Goal: Communication & Community: Answer question/provide support

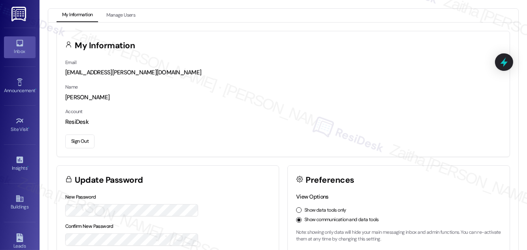
click at [26, 51] on div "Inbox" at bounding box center [20, 51] width 40 height 8
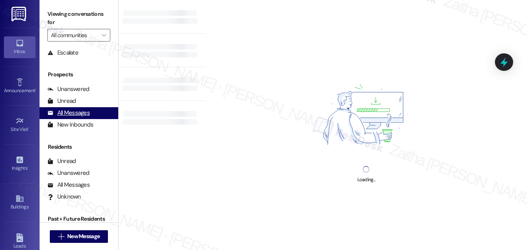
scroll to position [104, 0]
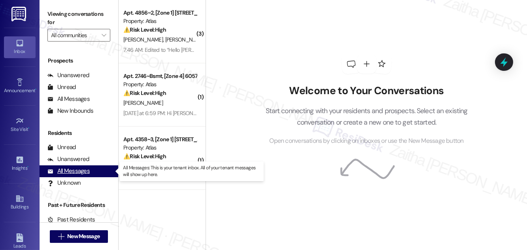
click at [82, 171] on div "All Messages" at bounding box center [68, 171] width 42 height 8
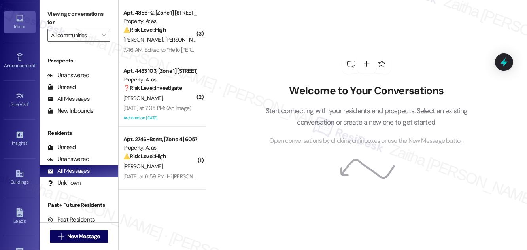
scroll to position [36, 0]
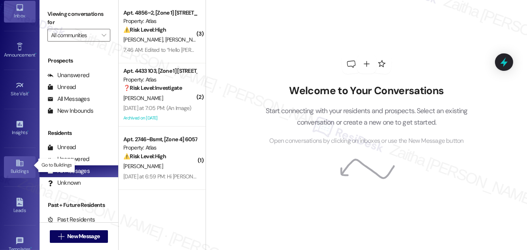
click at [18, 169] on div "Buildings" at bounding box center [20, 171] width 40 height 8
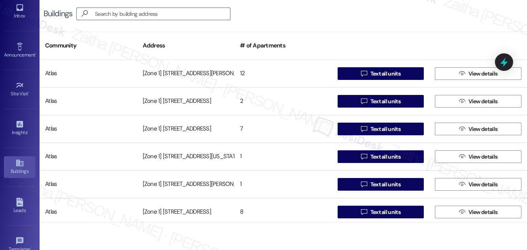
click at [332, 15] on div "Buildings " at bounding box center [284, 14] width 488 height 28
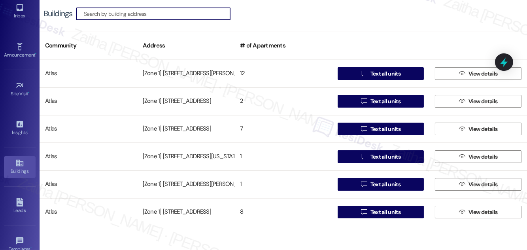
click at [139, 12] on input at bounding box center [157, 13] width 146 height 11
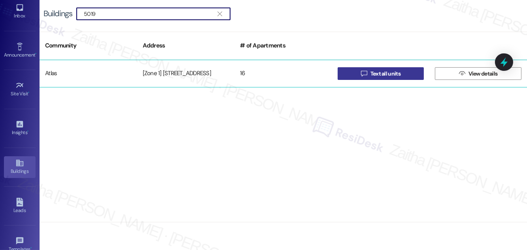
type input "5019"
click at [387, 71] on span "Text all units" at bounding box center [386, 74] width 30 height 8
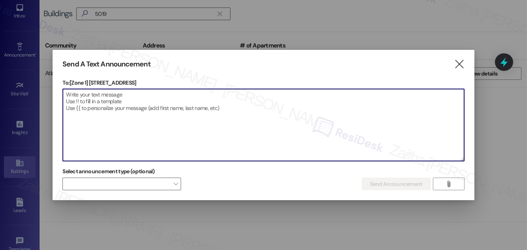
click at [142, 95] on textarea at bounding box center [263, 125] width 401 height 72
paste textarea "Hello {{first_name}}, Just a heads-up! Our routine pest control service will ta…"
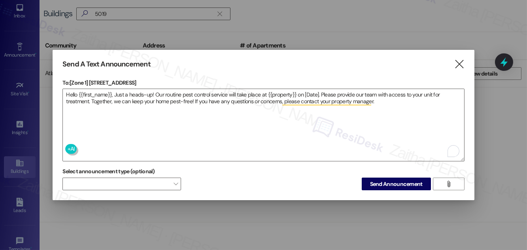
drag, startPoint x: 89, startPoint y: 79, endPoint x: 134, endPoint y: 80, distance: 44.3
click at [134, 80] on p "To: [Zone 1] 5019 S Drexel Blvd" at bounding box center [264, 83] width 402 height 8
copy p "5019 S Drexel Blvd"
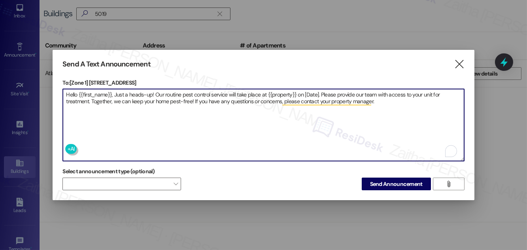
click at [279, 93] on textarea "Hello {{first_name}}, Just a heads-up! Our routine pest control service will ta…" at bounding box center [263, 125] width 401 height 72
paste textarea "5019 S Drexel Blvd"
click at [322, 94] on textarea "Hello {{first_name}}, Just a heads-up! Our routine pest control service will ta…" at bounding box center [263, 125] width 401 height 72
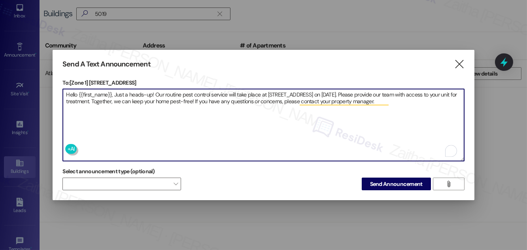
type textarea "Hello {{first_name}}, Just a heads-up! Our routine pest control service will ta…"
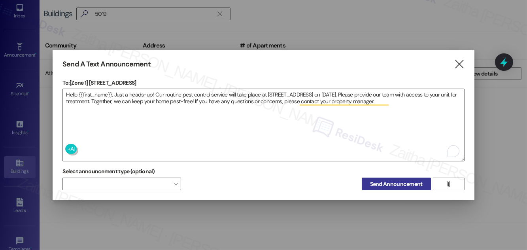
click at [382, 180] on span "Send Announcement" at bounding box center [396, 184] width 53 height 8
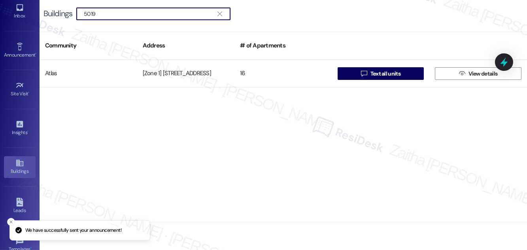
drag, startPoint x: 123, startPoint y: 12, endPoint x: 40, endPoint y: 14, distance: 83.1
click at [40, 14] on div "Buildings  5019 " at bounding box center [284, 14] width 488 height 28
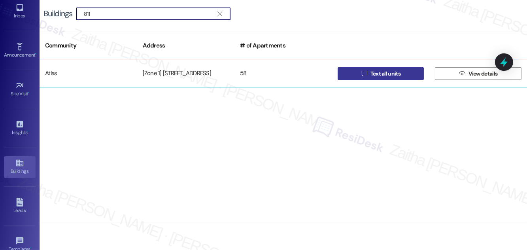
type input "811"
click at [387, 77] on span "Text all units" at bounding box center [386, 74] width 30 height 8
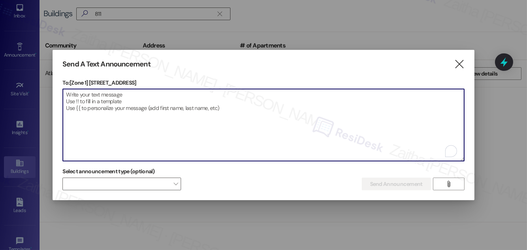
click at [139, 93] on textarea "To enrich screen reader interactions, please activate Accessibility in Grammarl…" at bounding box center [263, 125] width 401 height 72
paste textarea "Hello {{first_name}}, Just a heads-up! Our routine pest control service will ta…"
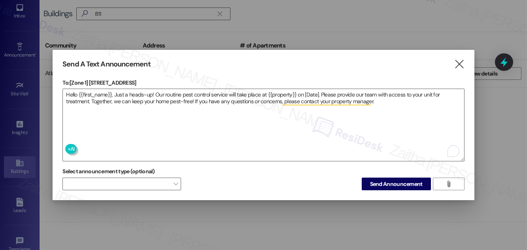
drag, startPoint x: 91, startPoint y: 80, endPoint x: 146, endPoint y: 81, distance: 55.4
click at [146, 81] on p "To: [Zone 1] 811-833 E 46th Street" at bounding box center [264, 83] width 402 height 8
copy p "811-833 E 46th Street"
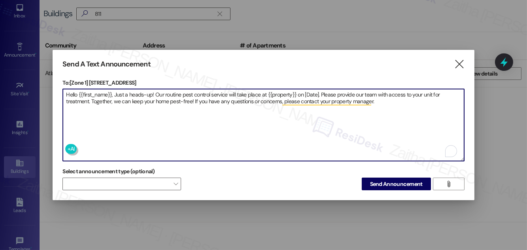
click at [280, 92] on textarea "Hello {{first_name}}, Just a heads-up! Our routine pest control service will ta…" at bounding box center [263, 125] width 401 height 72
paste textarea "811-833 E 46th Street"
click at [333, 93] on textarea "Hello {{first_name}}, Just a heads-up! Our routine pest control service will ta…" at bounding box center [263, 125] width 401 height 72
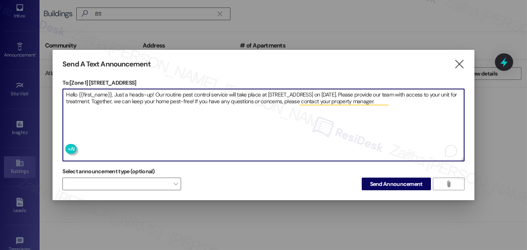
type textarea "Hello {{first_name}}, Just a heads-up! Our routine pest control service will ta…"
click at [392, 184] on span "Send Announcement" at bounding box center [396, 184] width 53 height 8
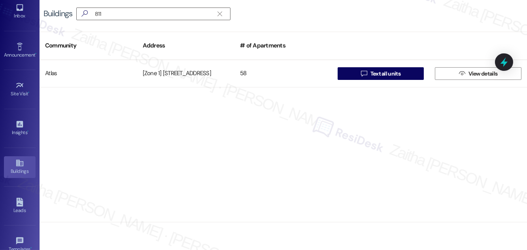
drag, startPoint x: 114, startPoint y: 7, endPoint x: 83, endPoint y: 7, distance: 31.3
click at [83, 7] on div "Buildings  811 " at bounding box center [284, 14] width 488 height 28
click at [119, 13] on input "811" at bounding box center [149, 13] width 130 height 11
type input "8"
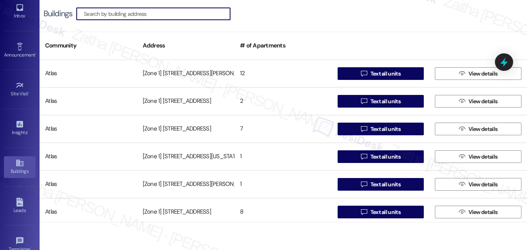
type input "5"
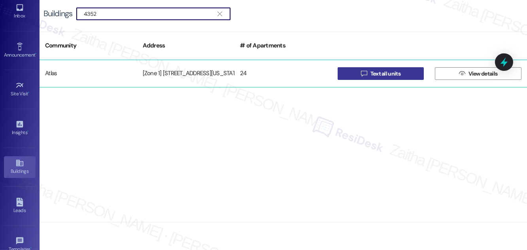
type input "4352"
click at [389, 77] on span "Text all units" at bounding box center [386, 74] width 30 height 8
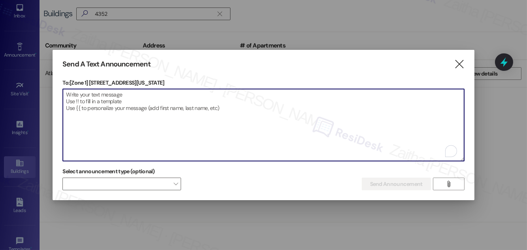
click at [133, 94] on textarea "To enrich screen reader interactions, please activate Accessibility in Grammarl…" at bounding box center [263, 125] width 401 height 72
paste textarea "Hello {{first_name}}, Just a heads-up! Our routine pest control service will ta…"
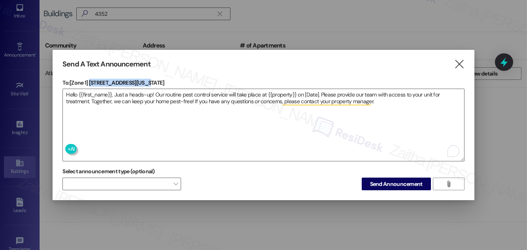
drag, startPoint x: 90, startPoint y: 80, endPoint x: 146, endPoint y: 82, distance: 55.8
click at [146, 82] on p "To: [Zone 1] 4352-58 S Indiana Ave" at bounding box center [264, 83] width 402 height 8
copy p "4352-58 S Indiana Ave"
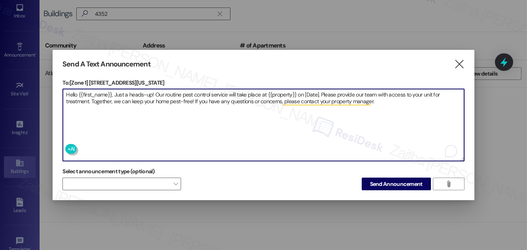
click at [277, 91] on textarea "Hello {{first_name}}, Just a heads-up! Our routine pest control service will ta…" at bounding box center [263, 125] width 401 height 72
paste textarea "4352-58 S Indiana Ave"
click at [333, 93] on textarea "Hello {{first_name}}, Just a heads-up! Our routine pest control service will ta…" at bounding box center [263, 125] width 401 height 72
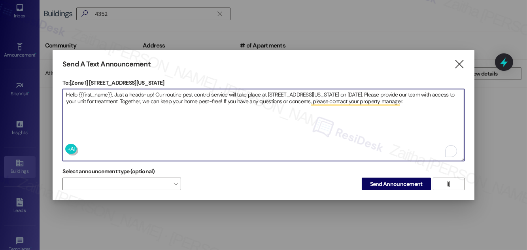
type textarea "Hello {{first_name}}, Just a heads-up! Our routine pest control service will ta…"
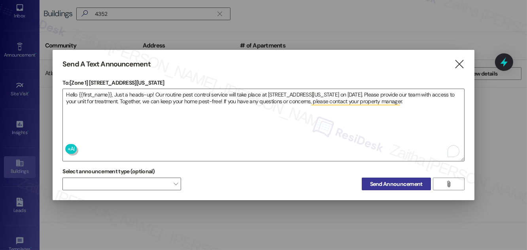
click at [402, 183] on span "Send Announcement" at bounding box center [396, 184] width 53 height 8
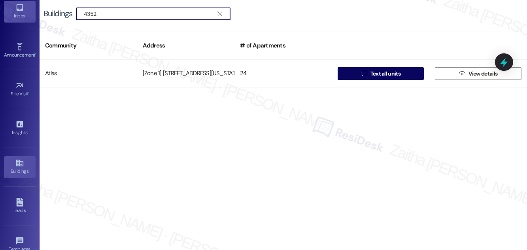
drag, startPoint x: 121, startPoint y: 14, endPoint x: 31, endPoint y: 15, distance: 90.2
click at [31, 15] on div "Inbox Go to Inbox Announcement • Send A Text Announcement Site Visit • Go to Si…" at bounding box center [263, 125] width 527 height 250
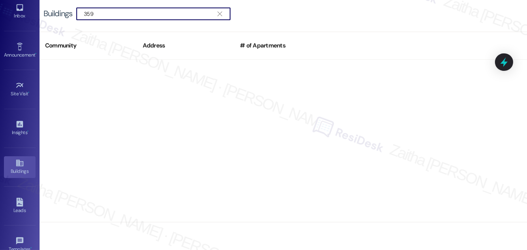
type input "359"
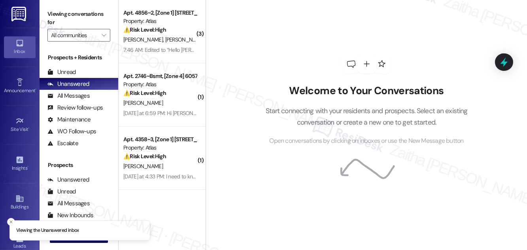
scroll to position [104, 0]
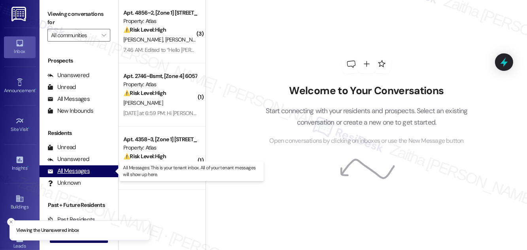
click at [68, 170] on div "All Messages" at bounding box center [68, 171] width 42 height 8
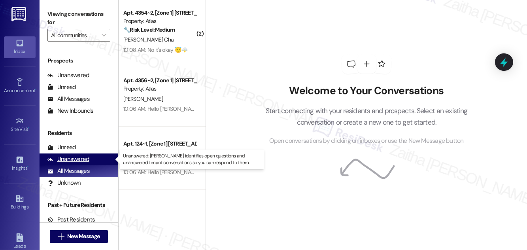
click at [74, 157] on div "Unanswered" at bounding box center [68, 159] width 42 height 8
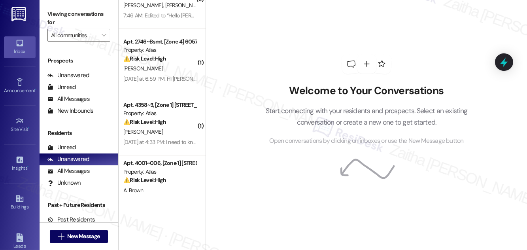
scroll to position [0, 0]
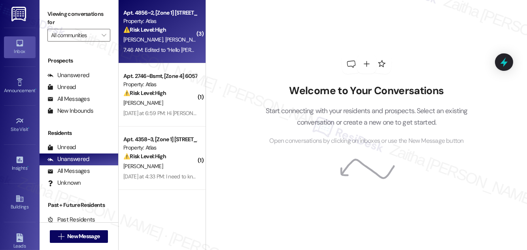
click at [179, 33] on div "⚠️ Risk Level: High The resident is reporting increased pest activity (roaches …" at bounding box center [159, 30] width 73 height 8
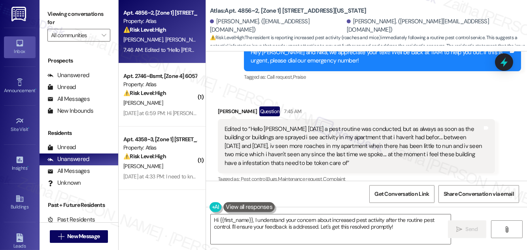
scroll to position [9910, 0]
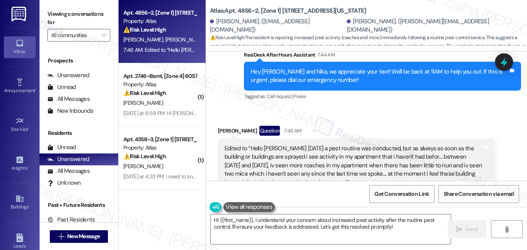
click at [368, 211] on button "Hide Suggestions" at bounding box center [372, 215] width 16 height 8
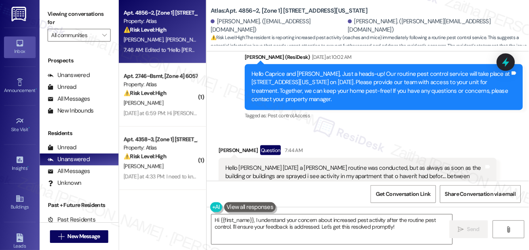
scroll to position [9702, 0]
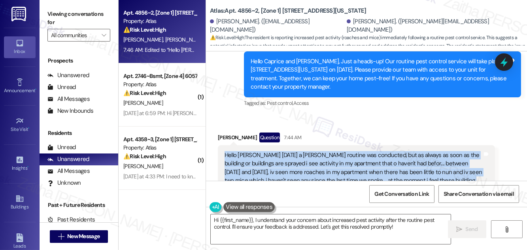
drag, startPoint x: 226, startPoint y: 96, endPoint x: 301, endPoint y: 127, distance: 81.6
click at [301, 151] on div "Hello Sarah yesterday a oest routine was conducted, but as always as soon as th…" at bounding box center [354, 172] width 258 height 42
copy div "Hello Sarah yesterday a oest routine was conducted, but as always as soon as th…"
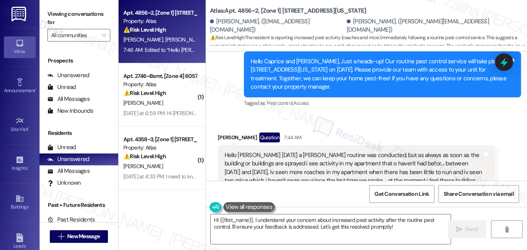
click at [353, 133] on div "Caprice Birgans Question 7:44 AM" at bounding box center [356, 139] width 277 height 13
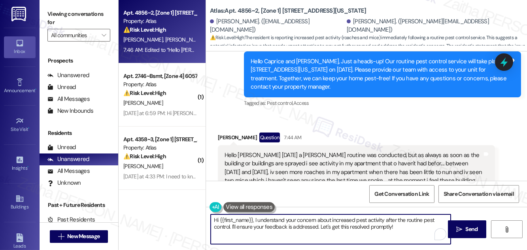
drag, startPoint x: 255, startPoint y: 219, endPoint x: 403, endPoint y: 234, distance: 149.1
click at [403, 234] on textarea "Hi {{first_name}}, I understand your concern about increased pest activity afte…" at bounding box center [331, 229] width 240 height 30
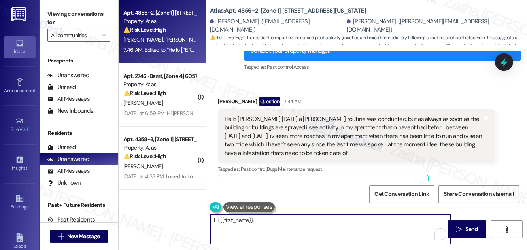
scroll to position [9702, 0]
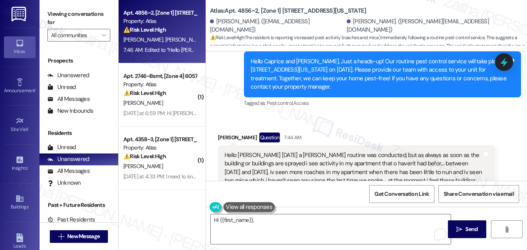
click at [228, 133] on div "Caprice Birgans Question 7:44 AM" at bounding box center [356, 139] width 277 height 13
copy div "Caprice"
click at [236, 218] on textarea "Hi {{first_name}}," at bounding box center [331, 229] width 240 height 30
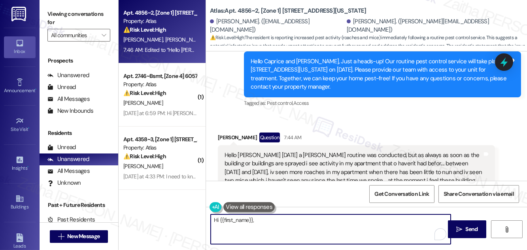
click at [236, 218] on textarea "Hi {{first_name}}," at bounding box center [331, 229] width 240 height 30
paste textarea "Caprice"
paste textarea "Thank you for sharing this update with us. I understand how concerning this mus…"
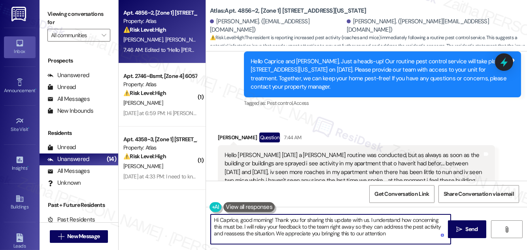
click at [339, 227] on textarea "Hi Caprice, good morning! Thank you for sharing this update with us. I understa…" at bounding box center [331, 229] width 240 height 30
click at [351, 233] on textarea "Hi Caprice, good morning! Thank you for sharing this update with us. I understa…" at bounding box center [331, 229] width 240 height 30
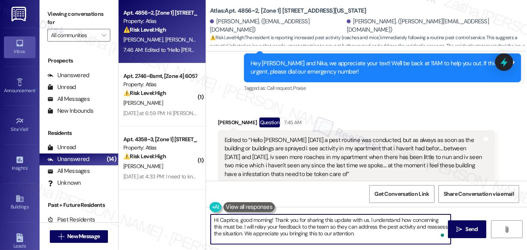
scroll to position [10026, 0]
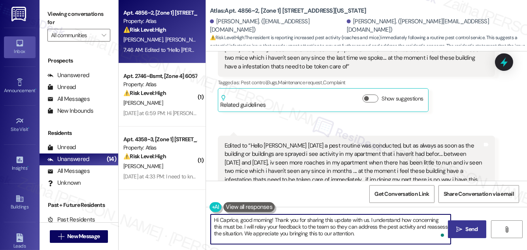
type textarea "Hi Caprice, good morning! Thank you for sharing this update with us. I understa…"
click at [465, 229] on span "Send" at bounding box center [472, 229] width 15 height 8
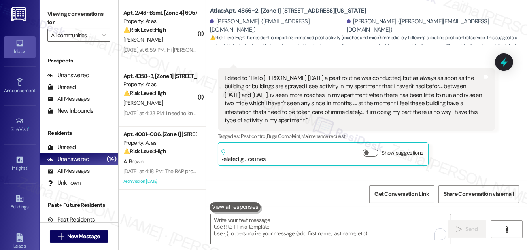
scroll to position [10098, 0]
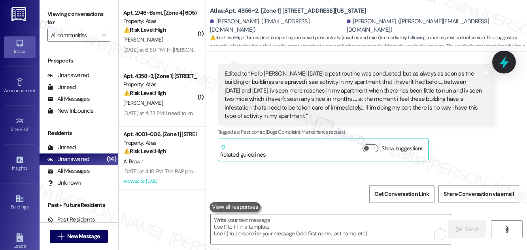
click at [502, 61] on icon at bounding box center [504, 61] width 13 height 13
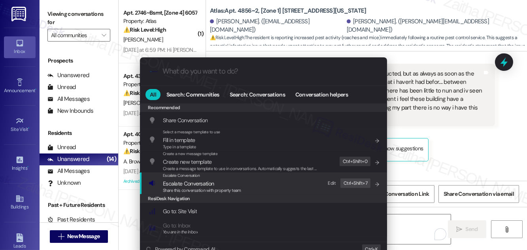
click at [186, 185] on span "Escalate Conversation" at bounding box center [188, 183] width 51 height 7
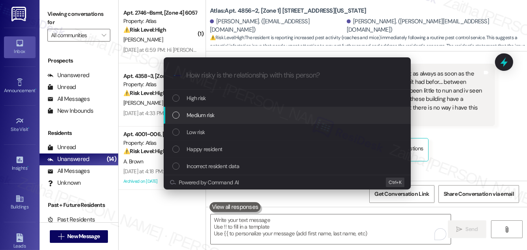
click at [205, 115] on span "Medium risk" at bounding box center [201, 115] width 28 height 9
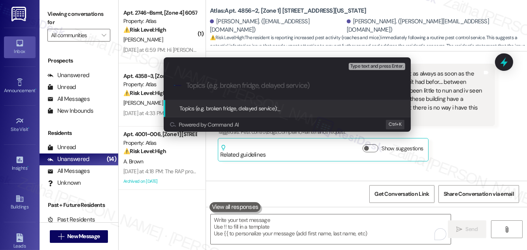
paste input "Pest Control Routine Service"
paste input "Pest Activity Update"
type input "Pest Control Routine Service -Pest Activity Update"
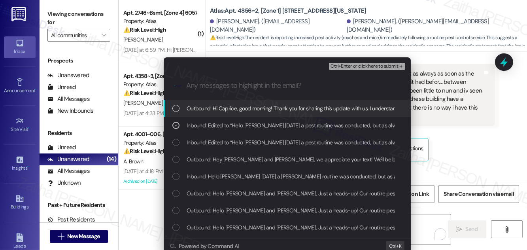
click at [348, 65] on span "Ctrl+Enter or click here to submit" at bounding box center [365, 67] width 68 height 6
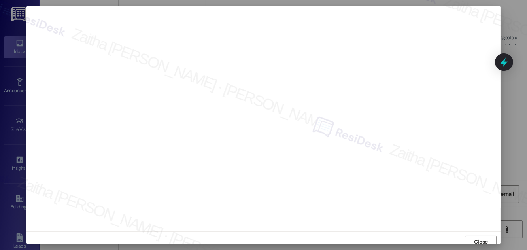
scroll to position [4, 0]
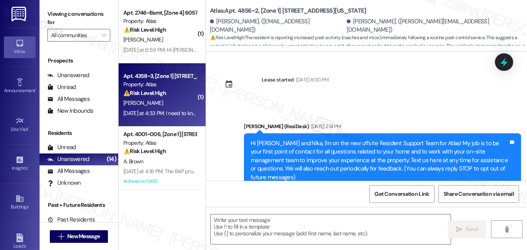
type textarea "Fetching suggested responses. Please feel free to read through the conversation…"
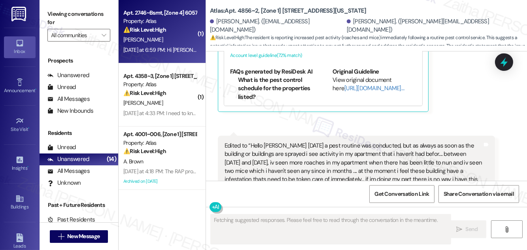
scroll to position [10125, 0]
click at [172, 37] on div "[PERSON_NAME]" at bounding box center [160, 40] width 75 height 10
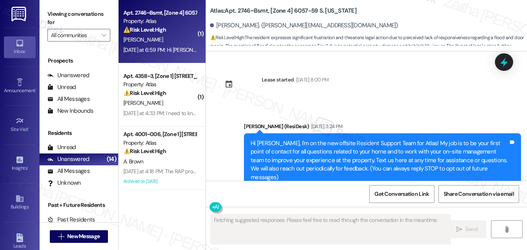
scroll to position [18064, 0]
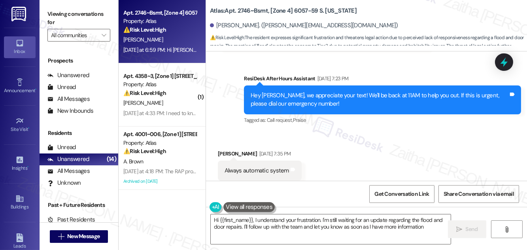
type textarea "Hi {{first_name}}, I understand your frustration. I'm still waiting for an upda…"
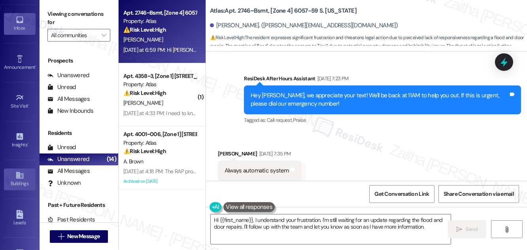
scroll to position [124, 0]
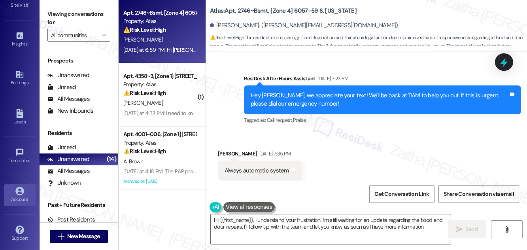
click at [21, 195] on div "Account" at bounding box center [20, 199] width 40 height 8
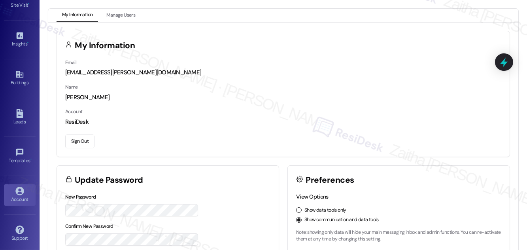
click at [81, 136] on button "Sign Out" at bounding box center [79, 142] width 29 height 14
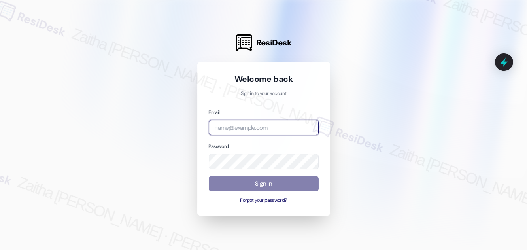
click at [245, 125] on input "email" at bounding box center [264, 127] width 110 height 15
type input "automated-surveys-grant_main-zaitha.mae.garcia@grant_main.com"
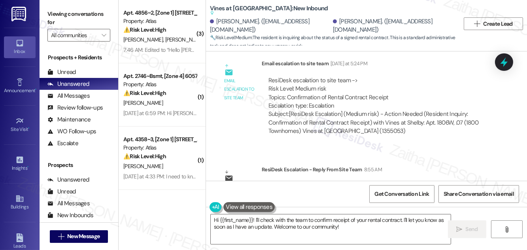
scroll to position [5089, 0]
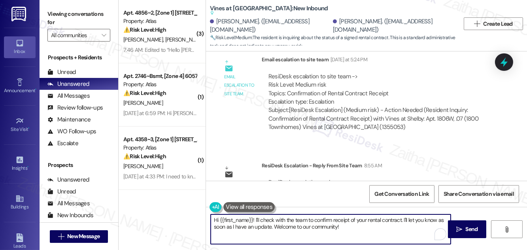
drag, startPoint x: 255, startPoint y: 218, endPoint x: 357, endPoint y: 234, distance: 103.3
click at [357, 234] on textarea "Hi {{first_name}}! I'll check with the team to confirm receipt of your rental c…" at bounding box center [331, 229] width 240 height 30
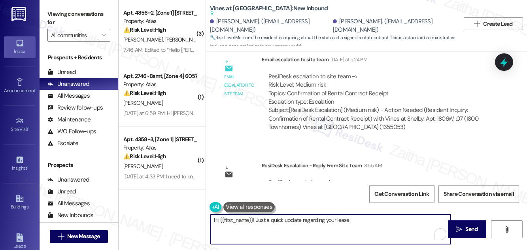
click at [317, 220] on textarea "Hi {{first_name}}! Just a quick update regarding your lease." at bounding box center [331, 229] width 240 height 30
click at [359, 220] on textarea "Hi {{first_name}}! Just a quick update regarding your lease." at bounding box center [331, 229] width 240 height 30
click at [252, 220] on textarea "Hi {{first_name}}! Just a quick update regarding your lease." at bounding box center [331, 229] width 240 height 30
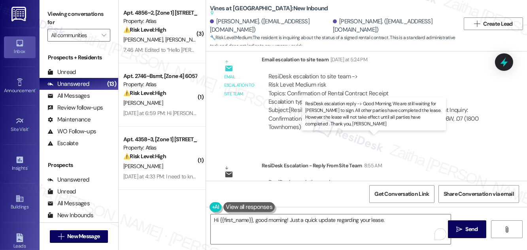
drag, startPoint x: 307, startPoint y: 146, endPoint x: 323, endPoint y: 166, distance: 25.5
click at [323, 178] on div "ResiDesk escalation reply -> Good Morning, We are still waiting for Carlos Abne…" at bounding box center [374, 194] width 211 height 33
copy div "We are still waiting for Carlos Abner Lopez to sign. All other parties have com…"
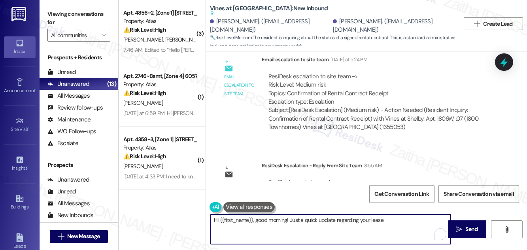
click at [393, 221] on textarea "Hi {{first_name}}, good morning! Just a quick update regarding your lease." at bounding box center [331, 229] width 240 height 30
paste textarea "We are still waiting for Carlos Abner Lopez to sign. All other parties have com…"
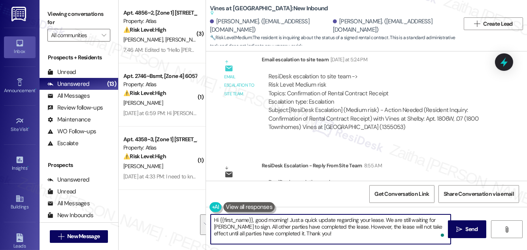
drag, startPoint x: 215, startPoint y: 219, endPoint x: 336, endPoint y: 233, distance: 121.5
click at [336, 233] on textarea "Hi {{first_name}}, good morning! Just a quick update regarding your lease. We a…" at bounding box center [331, 229] width 240 height 30
type textarea "Hi {{first_name}}, good morning! Just a quick update regarding your lease. We a…"
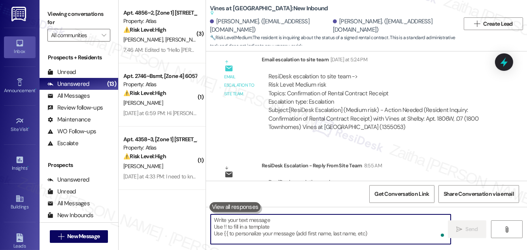
paste textarea "Hi {{first_name}}, good morning! I just wanted to give you a quick update regar…"
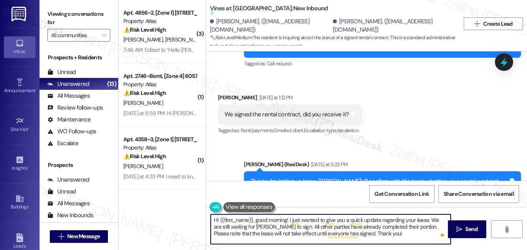
scroll to position [4873, 0]
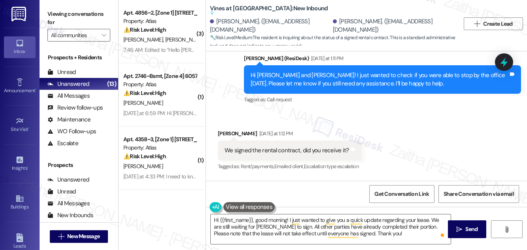
click at [222, 129] on div "Xiomara Aponte Yesterday at 1:12 PM" at bounding box center [290, 134] width 144 height 11
copy div "Xiomara"
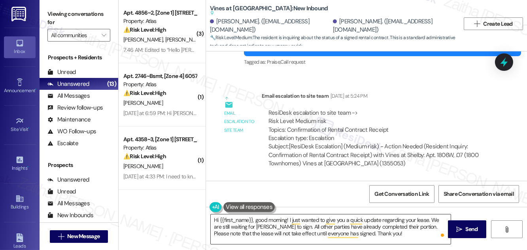
scroll to position [5089, 0]
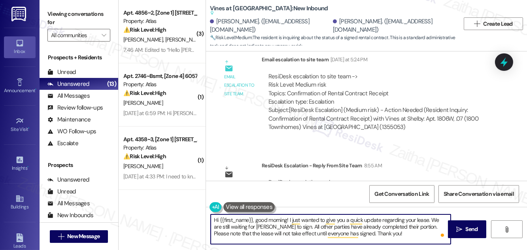
click at [246, 218] on textarea "Hi {{first_name}}, good morning! I just wanted to give you a quick update regar…" at bounding box center [331, 229] width 240 height 30
paste textarea "Xiomara"
type textarea "Hi Xiomara, good morning! I just wanted to give you a quick update regarding yo…"
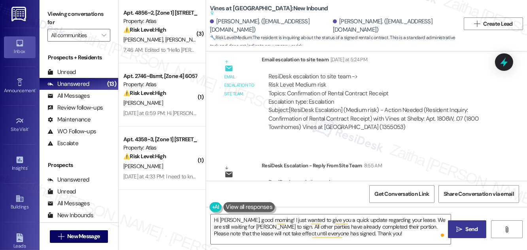
drag, startPoint x: 474, startPoint y: 230, endPoint x: 467, endPoint y: 226, distance: 7.1
click at [474, 230] on span "Send" at bounding box center [472, 229] width 12 height 8
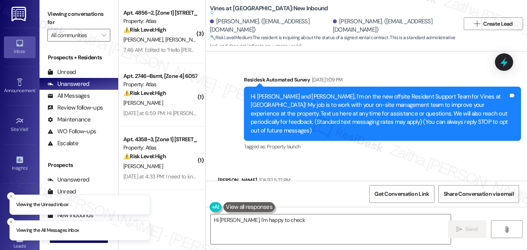
scroll to position [5173, 0]
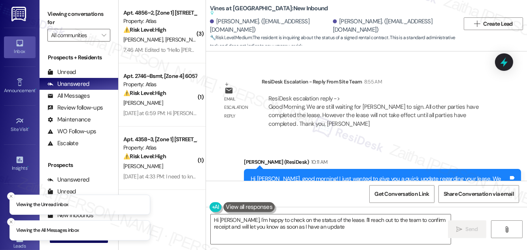
type textarea "Hi Xiomara, I'm happy to check on the status of the lease. I'll reach out to th…"
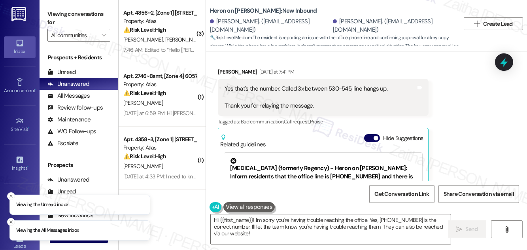
scroll to position [1880, 0]
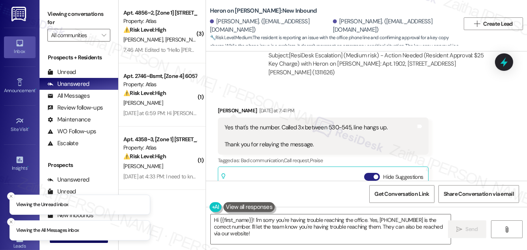
click at [368, 173] on button "Hide Suggestions" at bounding box center [372, 177] width 16 height 8
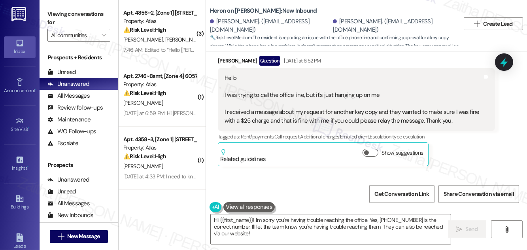
scroll to position [1589, 0]
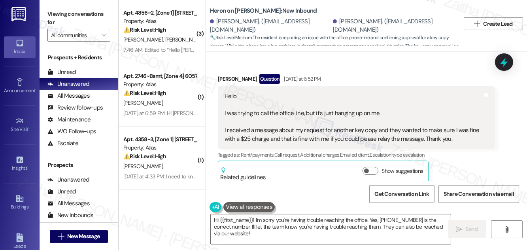
click at [230, 74] on div "[PERSON_NAME] Question [DATE] at 6:52 PM" at bounding box center [356, 80] width 277 height 13
copy div "[PERSON_NAME]"
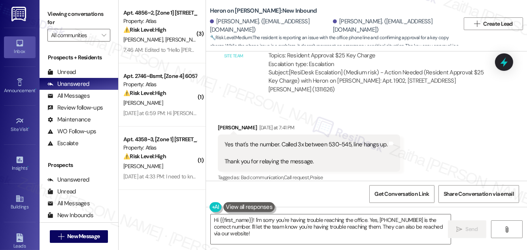
scroll to position [1949, 0]
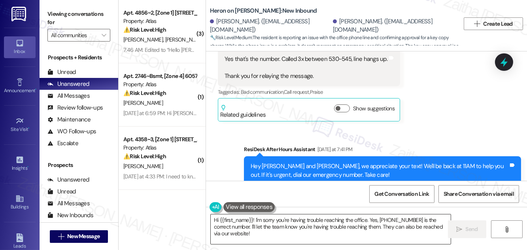
click at [252, 218] on textarea "Hi {{first_name}}! I'm sorry you're having trouble reaching the office. Yes, [P…" at bounding box center [331, 229] width 240 height 30
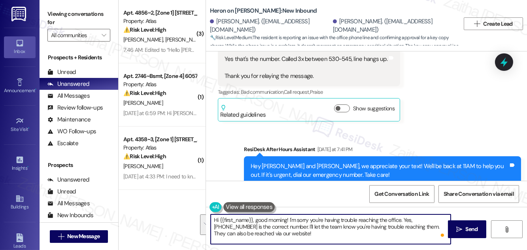
drag, startPoint x: 289, startPoint y: 219, endPoint x: 292, endPoint y: 233, distance: 14.6
click at [292, 233] on textarea "Hi {{first_name}}, good morning! I'm sorry you're having trouble reaching the o…" at bounding box center [331, 229] width 240 height 30
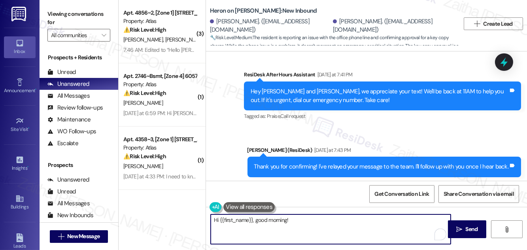
scroll to position [2092, 0]
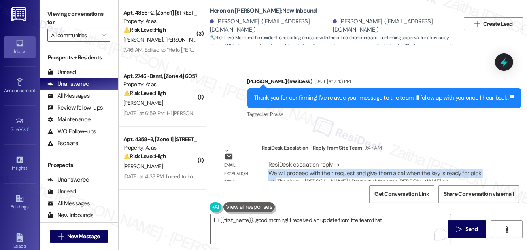
drag, startPoint x: 269, startPoint y: 147, endPoint x: 487, endPoint y: 147, distance: 218.0
click at [487, 155] on div "ResiDesk escalation reply -> We will proceed with their request and give them a…" at bounding box center [378, 178] width 233 height 46
copy div "We will proceed with their request and give them a call when the key is ready f…"
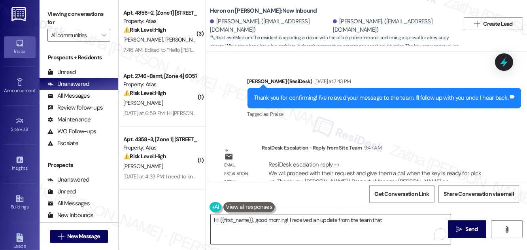
click at [388, 220] on textarea "Hi {{first_name}}, good morning! I received an update from the team that" at bounding box center [331, 229] width 240 height 30
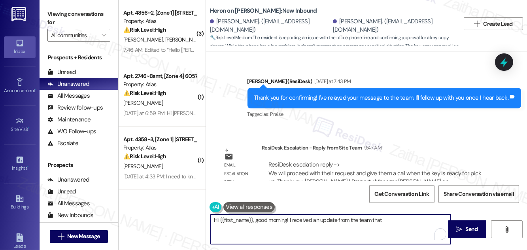
paste textarea "We will proceed with their request and give them a call when the key is ready f…"
click at [432, 218] on textarea "Hi {{first_name}}, good morning! I received an update from the team that we wil…" at bounding box center [331, 229] width 240 height 30
click at [262, 225] on textarea "Hi {{first_name}}, good morning! I received an update from the team that we wil…" at bounding box center [331, 229] width 240 height 30
click at [262, 224] on textarea "Hi {{first_name}}, good morning! I received an update from the team that we wil…" at bounding box center [331, 229] width 240 height 30
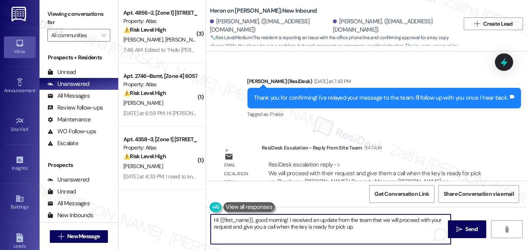
click at [358, 228] on textarea "Hi {{first_name}}, good morning! I received an update from the team that we wil…" at bounding box center [331, 229] width 240 height 30
drag, startPoint x: 215, startPoint y: 220, endPoint x: 405, endPoint y: 224, distance: 190.4
click at [405, 224] on textarea "Hi {{first_name}}, good morning! I received an update from the team that we wil…" at bounding box center [331, 229] width 240 height 30
type textarea "Hi {{first_name}}, good morning! I received an update from the team that we wil…"
click at [386, 223] on textarea "Hi {{first_name}}, good morning! I received an update from the team that we wil…" at bounding box center [331, 229] width 240 height 30
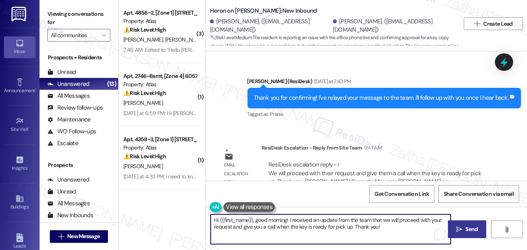
click at [471, 230] on span "Send" at bounding box center [472, 229] width 12 height 8
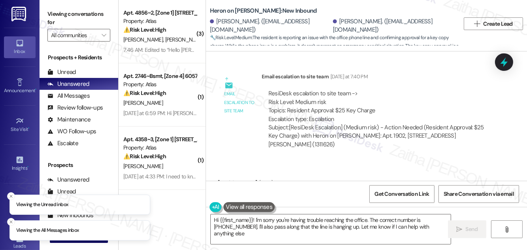
type textarea "Hi {{first_name}}! I'm sorry you're having trouble reaching the office. The cor…"
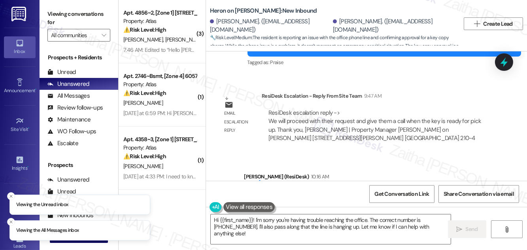
scroll to position [2232, 0]
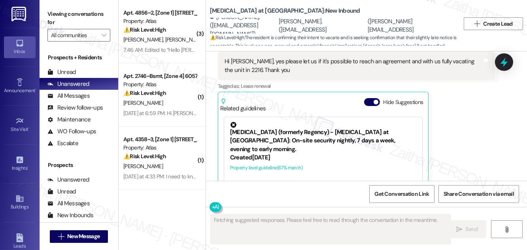
scroll to position [1458, 0]
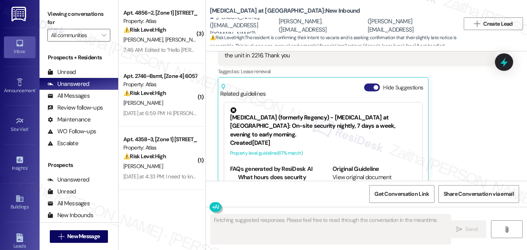
click at [369, 83] on button "Hide Suggestions" at bounding box center [372, 87] width 16 height 8
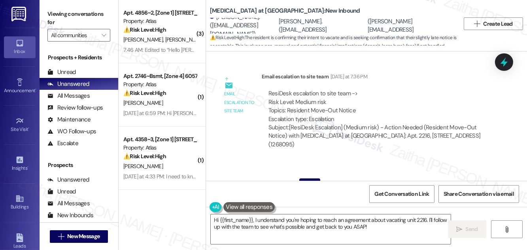
scroll to position [1299, 0]
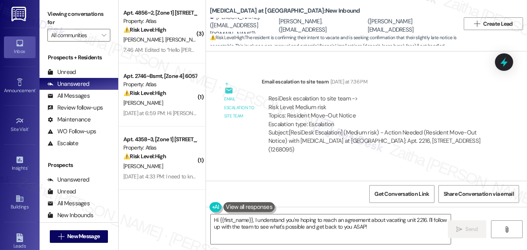
click at [225, 184] on div "David G. Murcia Rincon Question Yesterday at 8:35 PM" at bounding box center [356, 190] width 277 height 13
copy div "David"
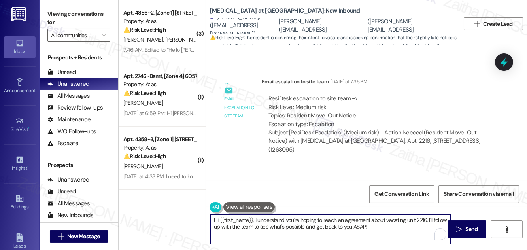
drag, startPoint x: 220, startPoint y: 218, endPoint x: 379, endPoint y: 233, distance: 159.3
click at [379, 233] on textarea "Hi {{first_name}}, I understand you're hoping to reach an agreement about vacat…" at bounding box center [331, 229] width 240 height 30
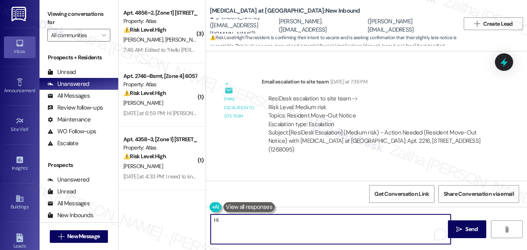
paste textarea "David"
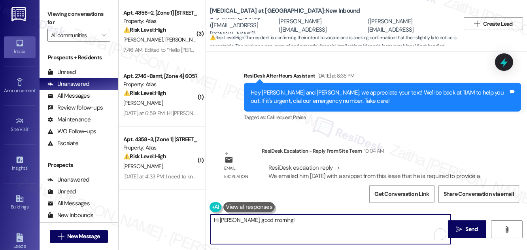
scroll to position [1514, 0]
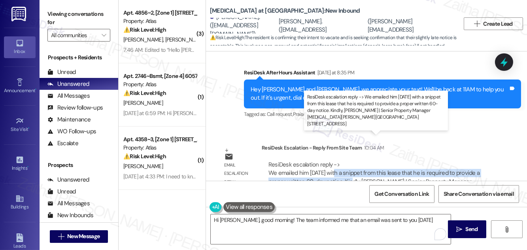
drag, startPoint x: 336, startPoint y: 146, endPoint x: 343, endPoint y: 155, distance: 12.4
click at [343, 161] on div "ResiDesk escalation reply -> We emailed him yesterday with a snippet from this …" at bounding box center [374, 177] width 211 height 33
copy div "with a snippet from this lease that he is required to provide a proper written …"
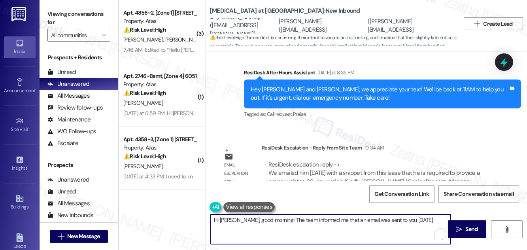
click at [425, 222] on textarea "Hi David, good morning! The team informed me that an email was sent to you yest…" at bounding box center [331, 229] width 240 height 30
paste textarea "with a snippet from this lease that he is required to provide a proper written …"
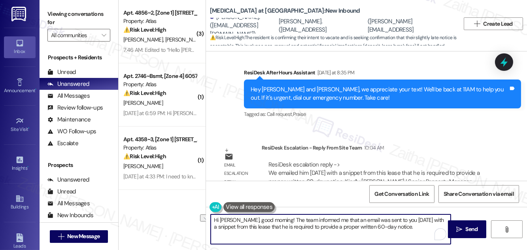
drag, startPoint x: 260, startPoint y: 226, endPoint x: 269, endPoint y: 226, distance: 9.5
click at [269, 226] on textarea "Hi David, good morning! The team informed me that an email was sent to you yest…" at bounding box center [331, 229] width 240 height 30
drag, startPoint x: 405, startPoint y: 226, endPoint x: 211, endPoint y: 218, distance: 193.7
click at [211, 218] on textarea "Hi David, good morning! The team informed me that an email was sent to you yest…" at bounding box center [331, 229] width 240 height 30
type textarea "Hi David, good morning! The team informed me that an email was sent to you yest…"
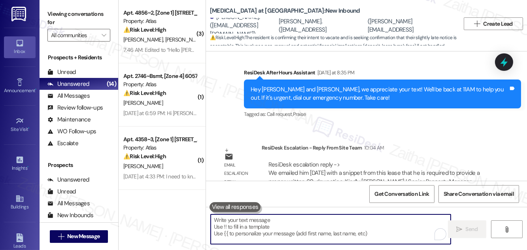
paste textarea "Hi David, good morning! The team informed me that an email was sent to you yest…"
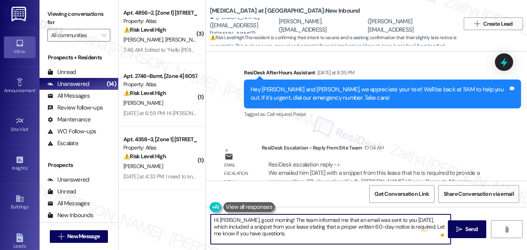
type textarea "Hi David, good morning! The team informed me that an email was sent to you yest…"
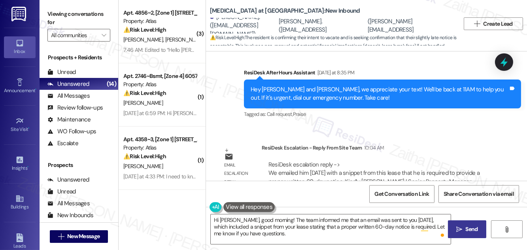
click at [468, 226] on span "Send" at bounding box center [472, 229] width 12 height 8
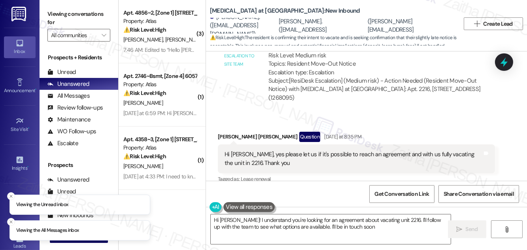
type textarea "Hi [PERSON_NAME]! I understand you're looking for an agreement about vacating u…"
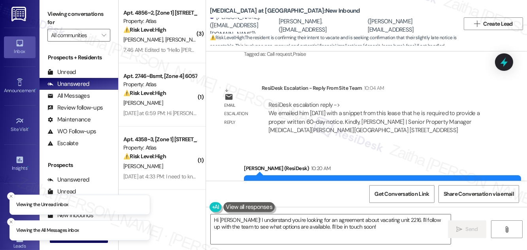
scroll to position [1698, 0]
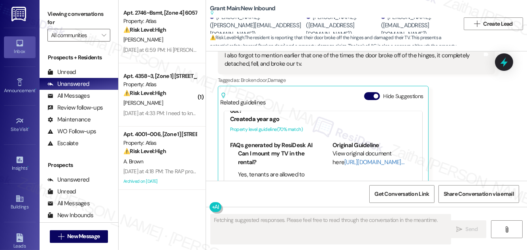
scroll to position [144, 0]
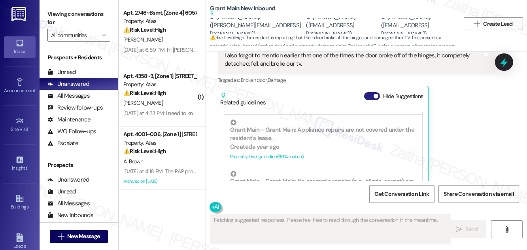
click at [369, 92] on button "Hide Suggestions" at bounding box center [372, 96] width 16 height 8
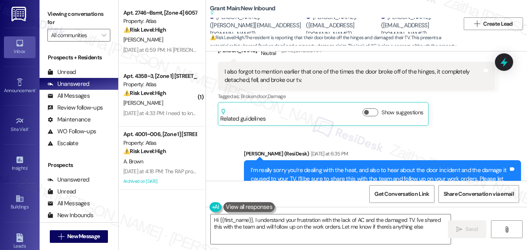
type textarea "Hi {{first_name}}, I understand your frustration with the lack of AC and the da…"
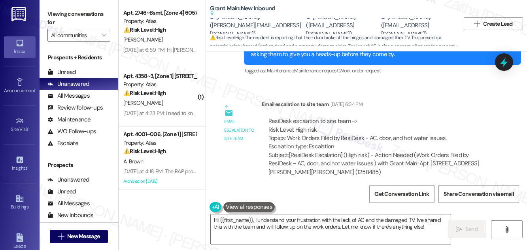
scroll to position [2014, 0]
